Goal: Transaction & Acquisition: Purchase product/service

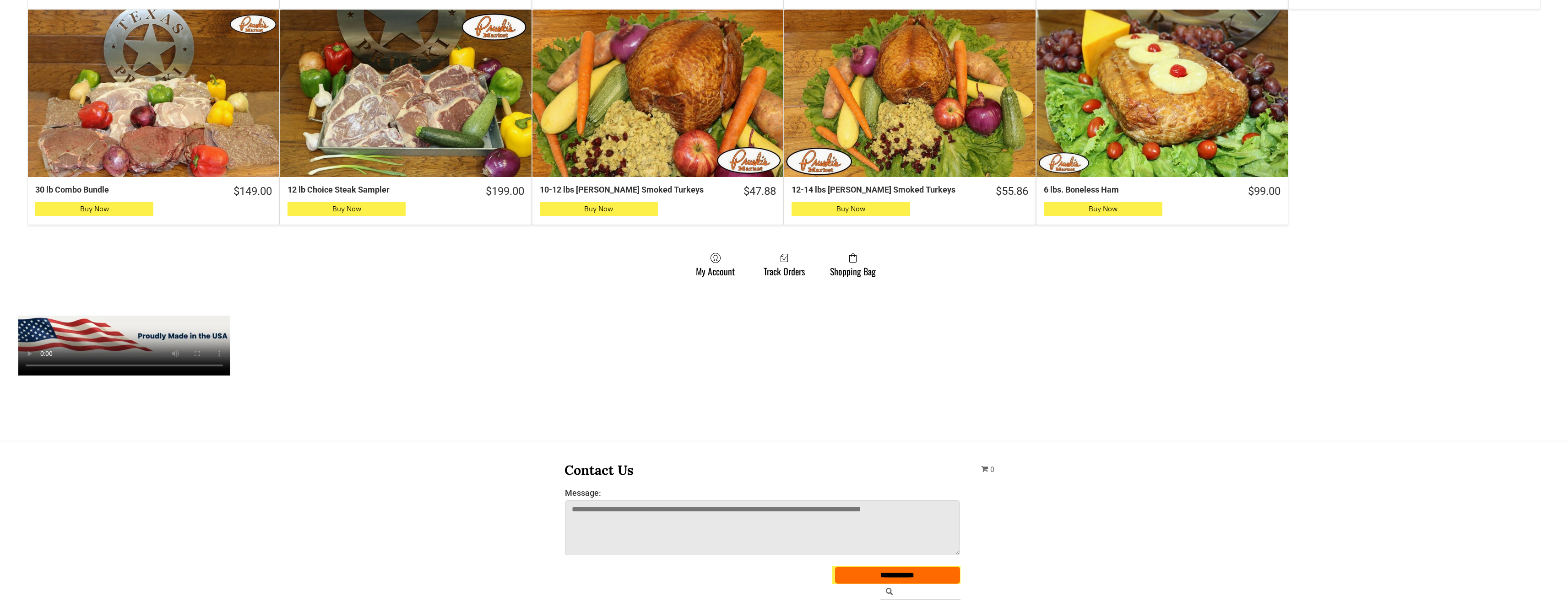
scroll to position [778, 0]
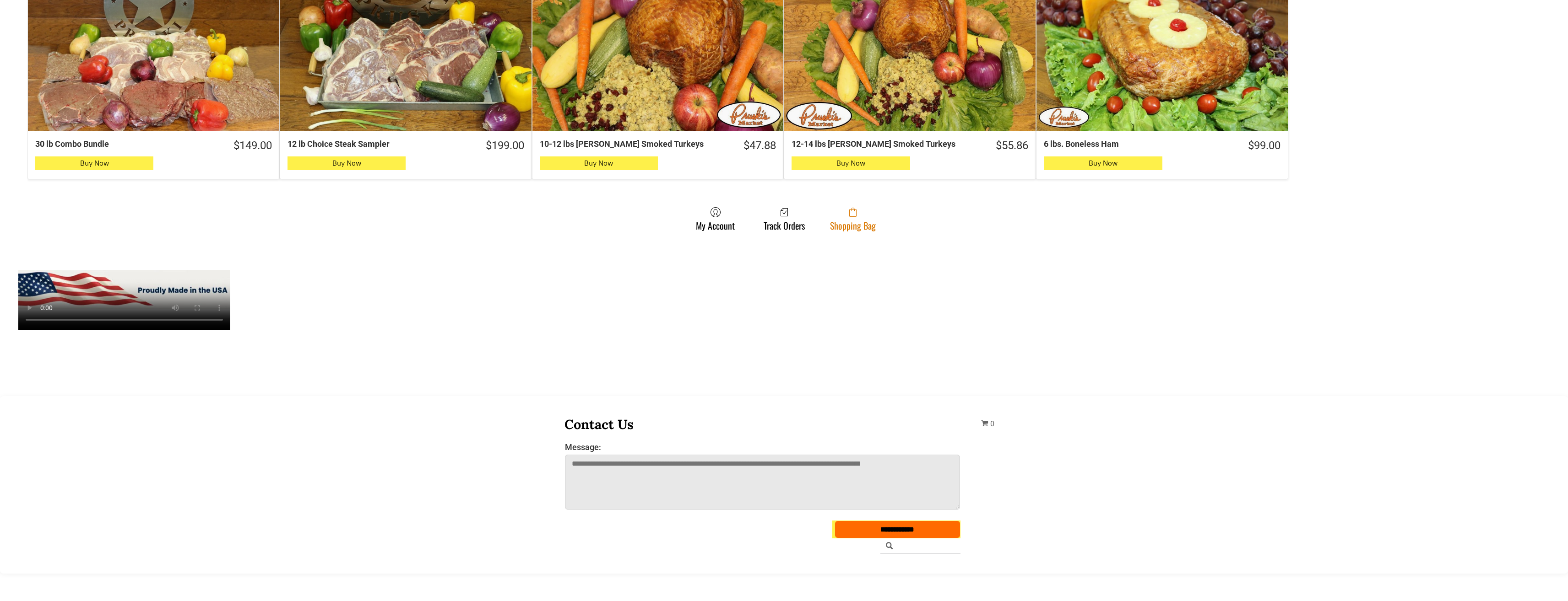
click at [855, 221] on link "Shopping Bag" at bounding box center [852, 219] width 55 height 24
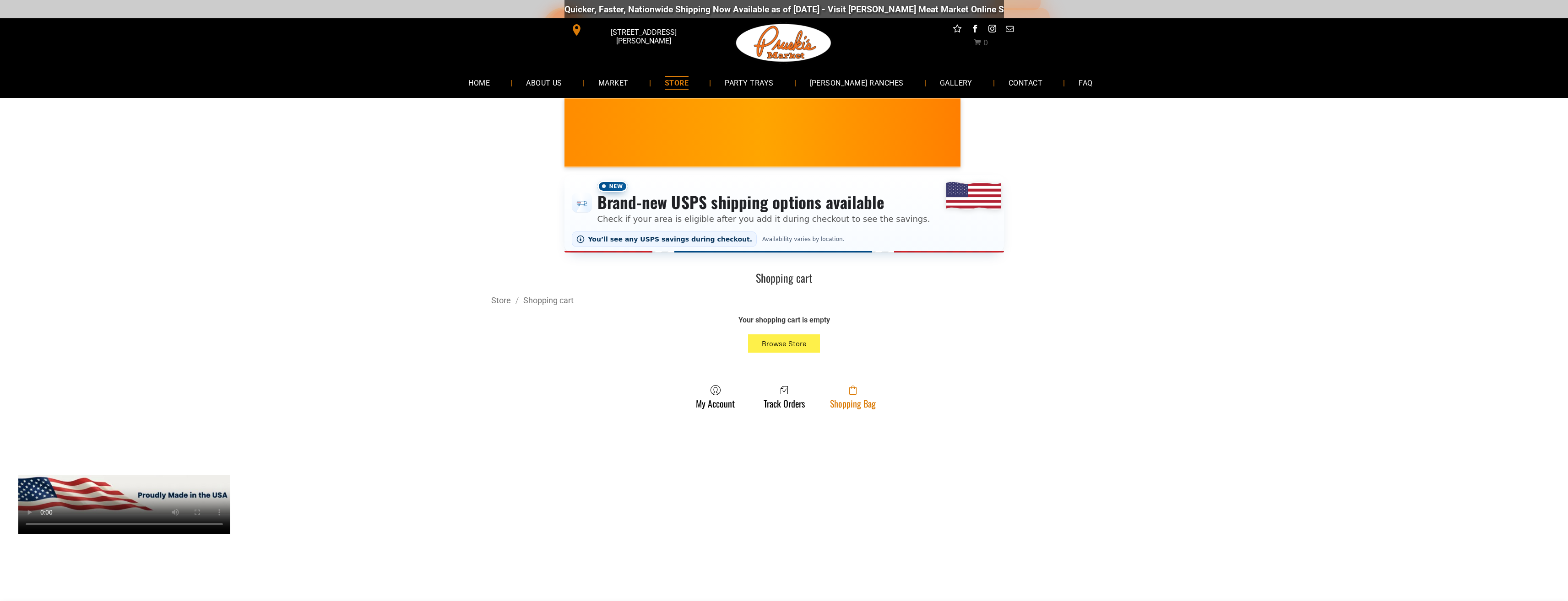
click at [843, 396] on span at bounding box center [852, 390] width 46 height 11
click at [854, 390] on icon at bounding box center [852, 387] width 3 height 3
click at [852, 396] on span at bounding box center [852, 390] width 46 height 11
